Goal: Information Seeking & Learning: Learn about a topic

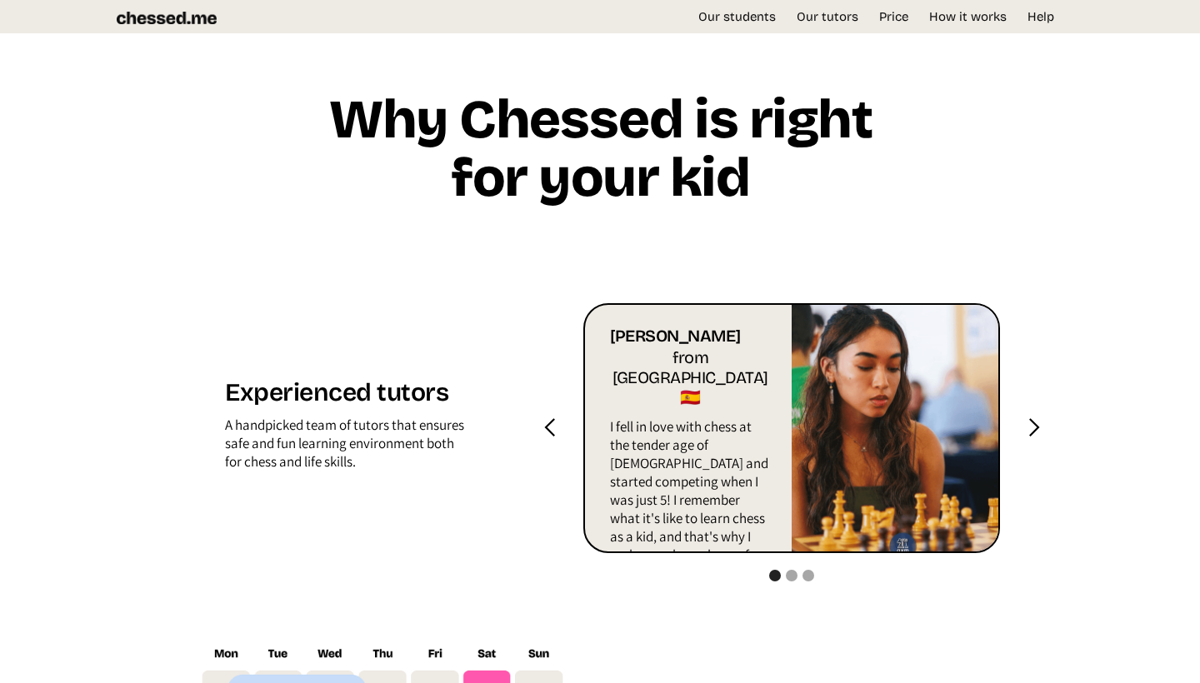
scroll to position [1956, 0]
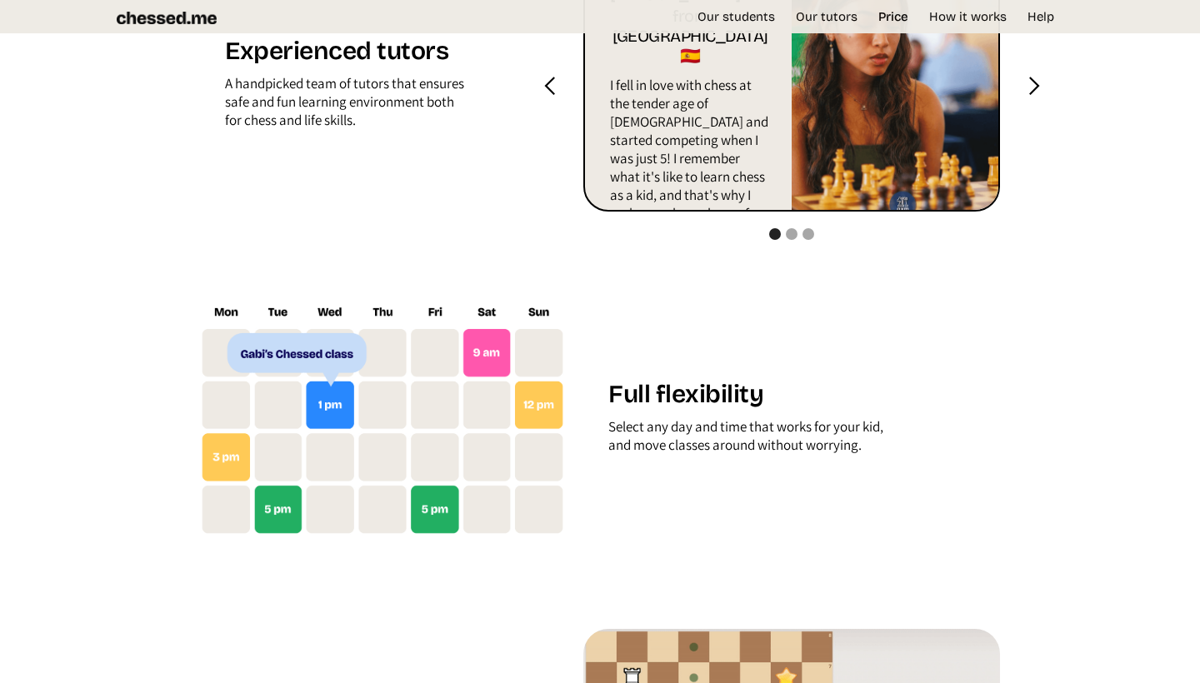
click at [897, 12] on link "Price" at bounding box center [893, 16] width 47 height 17
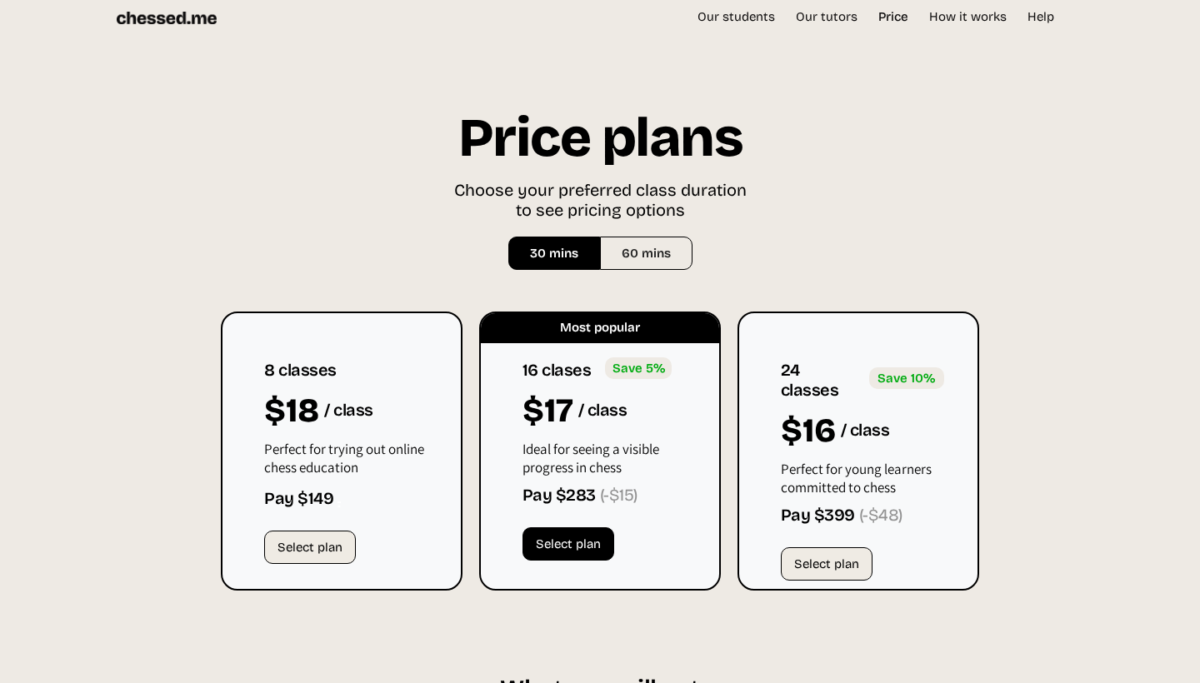
scroll to position [3918, 0]
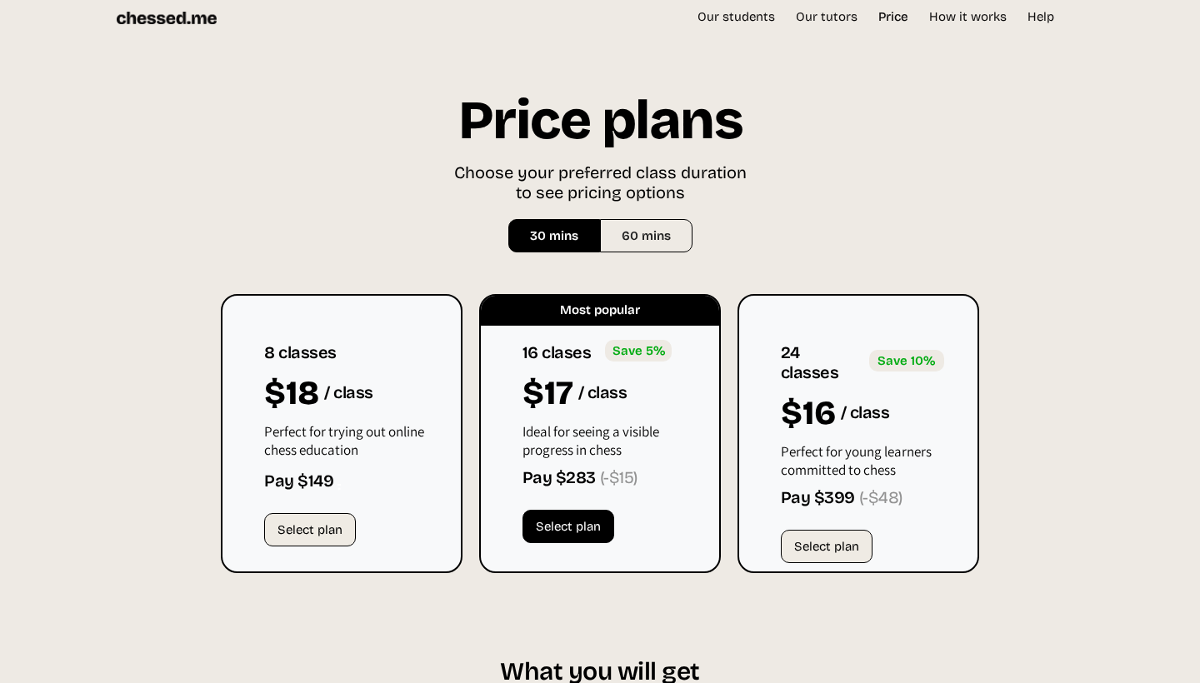
click at [903, 21] on link "Price" at bounding box center [893, 16] width 47 height 17
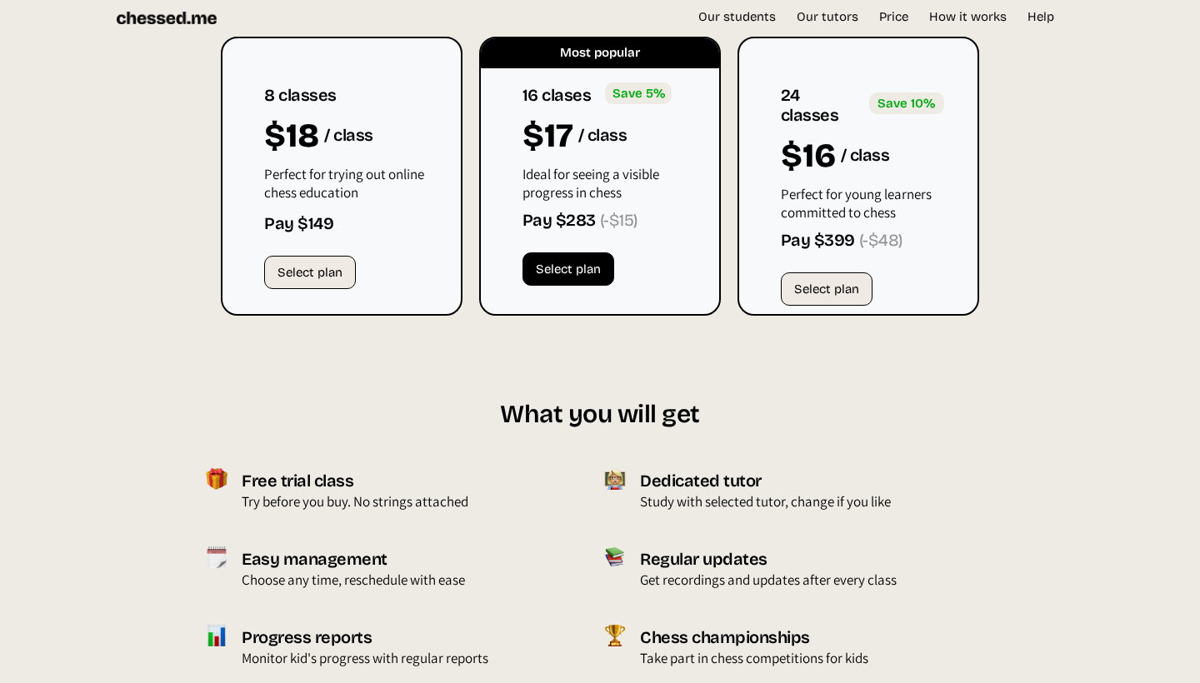
scroll to position [4091, 0]
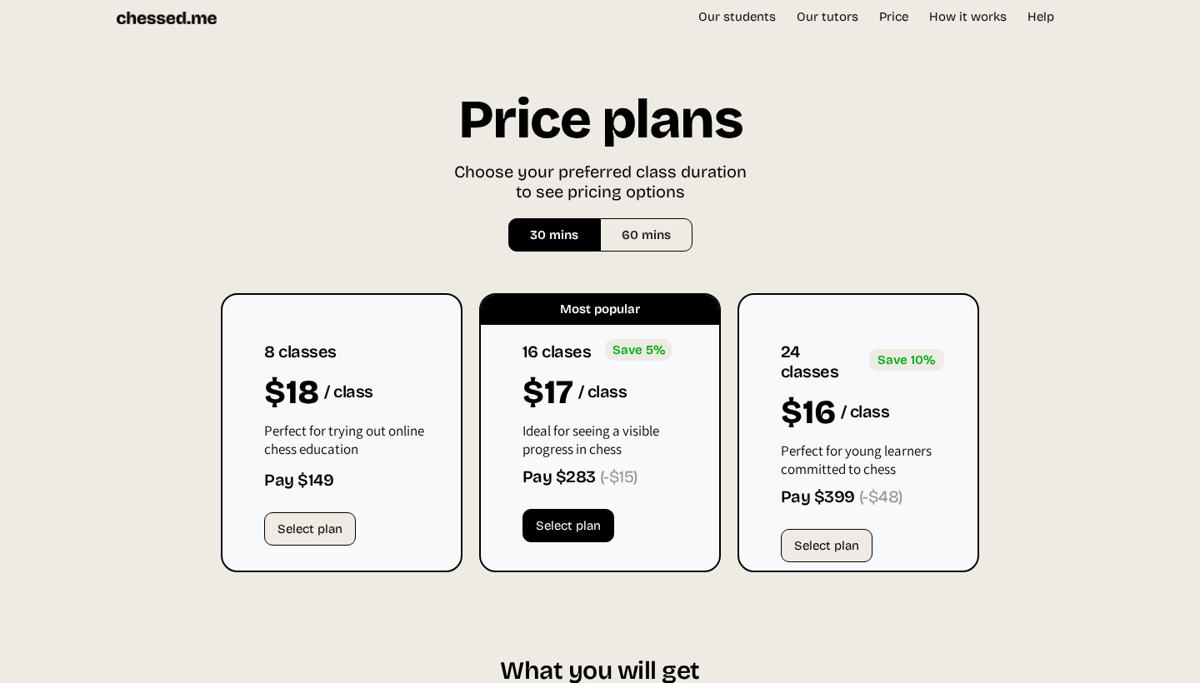
scroll to position [3132, 0]
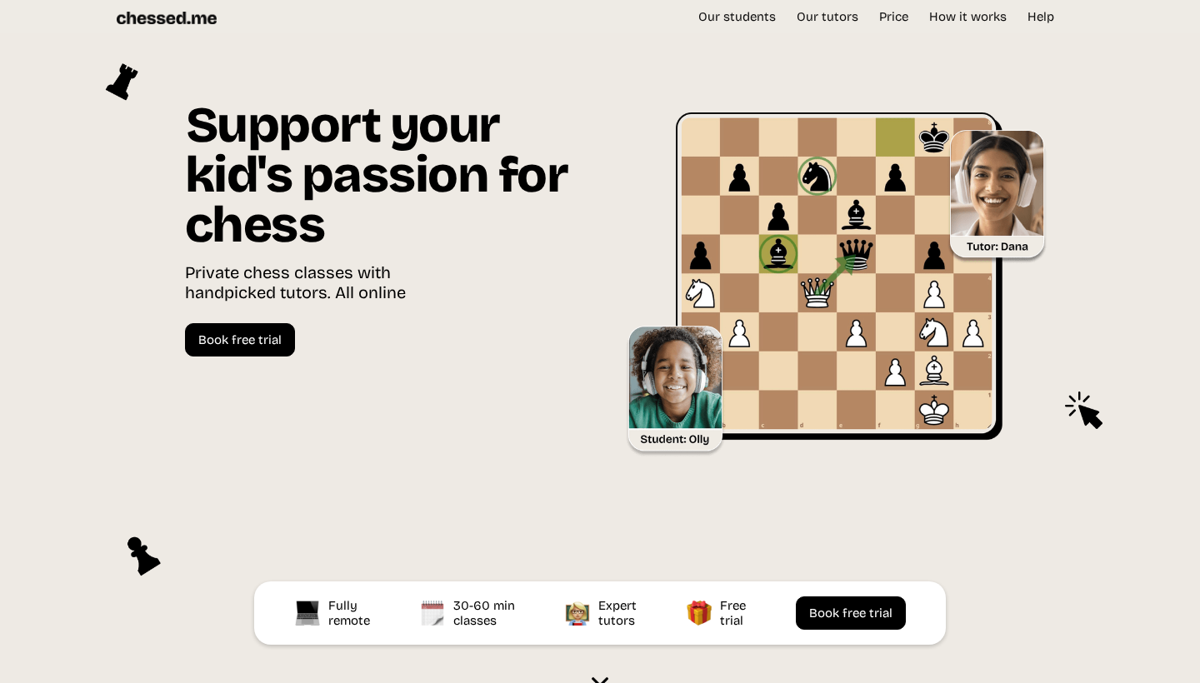
scroll to position [4091, 0]
